Goal: Book appointment/travel/reservation

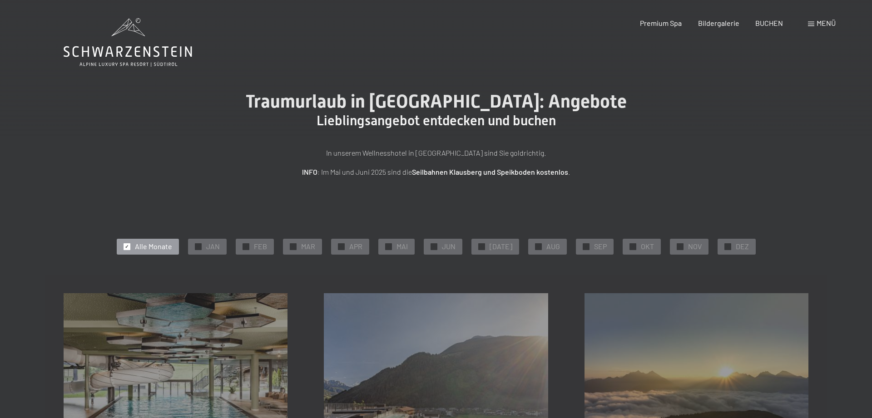
click at [585, 248] on div "✓ SEP" at bounding box center [595, 246] width 38 height 15
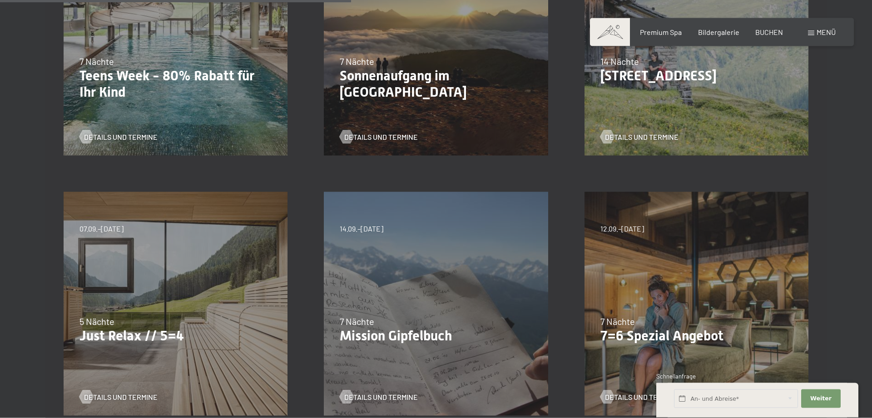
scroll to position [417, 0]
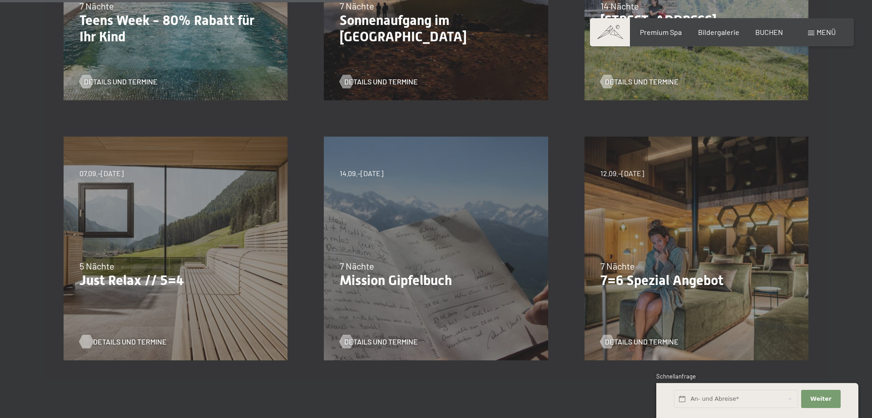
click at [141, 340] on span "Details und Termine" at bounding box center [130, 342] width 74 height 10
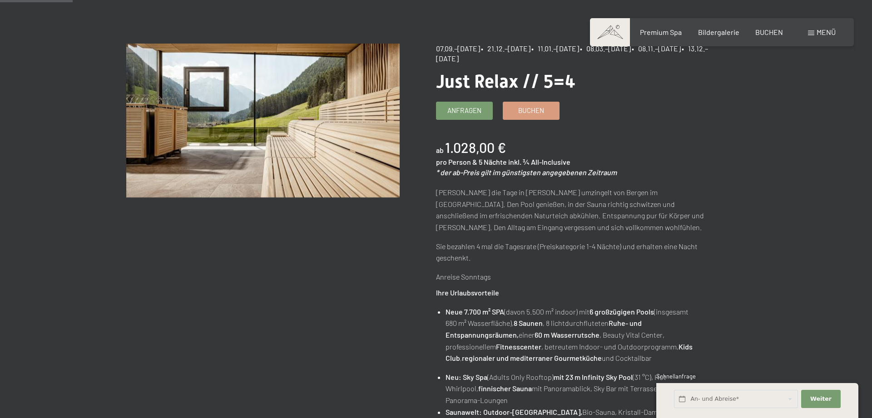
scroll to position [46, 0]
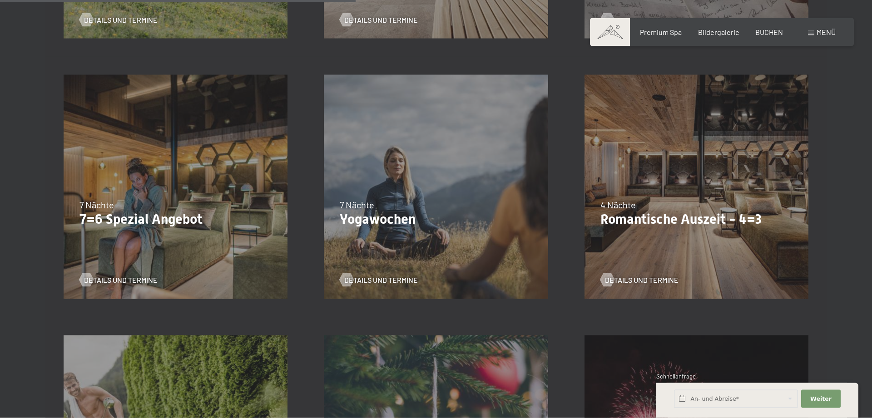
scroll to position [741, 0]
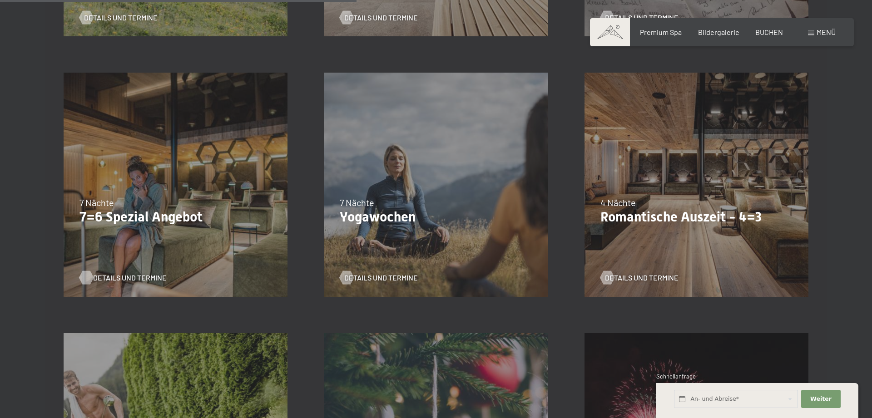
click at [122, 277] on span "Details und Termine" at bounding box center [130, 278] width 74 height 10
